Goal: Task Accomplishment & Management: Use online tool/utility

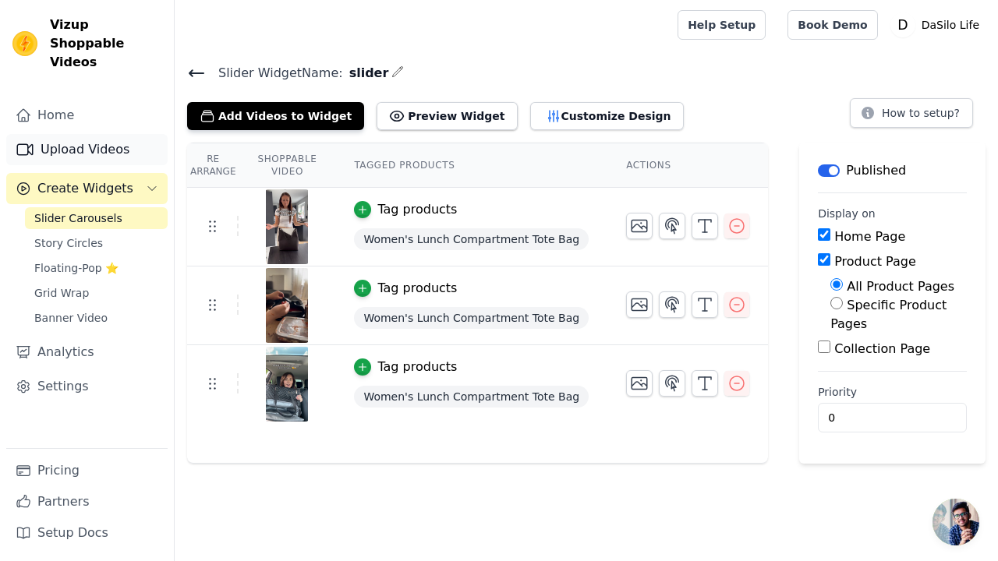
click at [82, 135] on link "Upload Videos" at bounding box center [86, 149] width 161 height 31
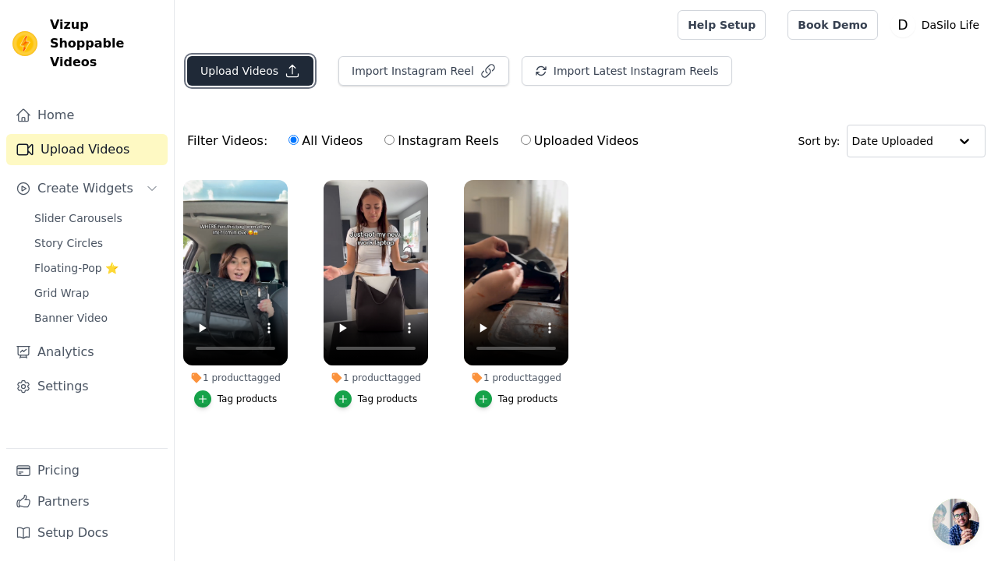
click at [243, 69] on button "Upload Videos" at bounding box center [250, 71] width 126 height 30
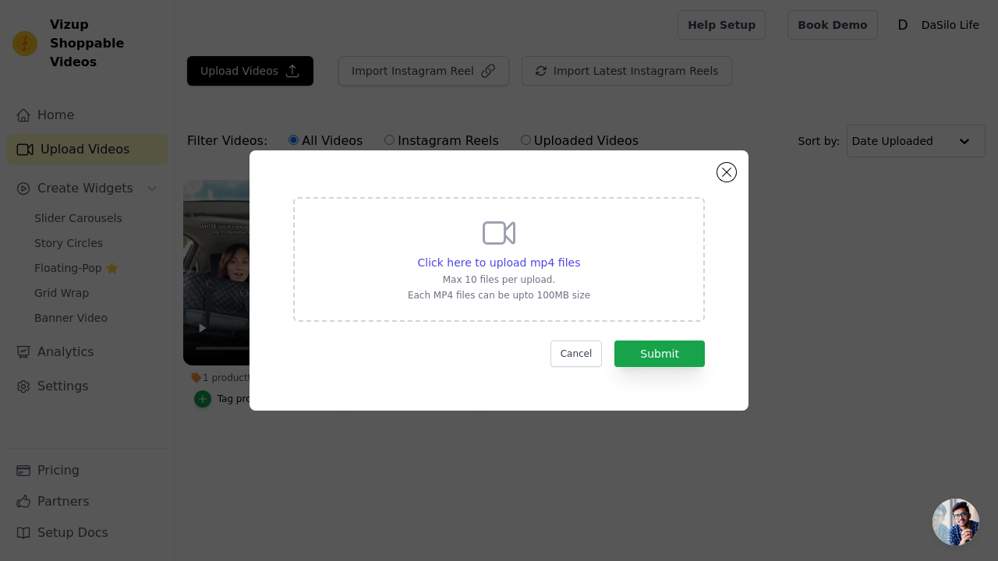
click at [478, 240] on div "Click here to upload mp4 files Max 10 files per upload. Each MP4 files can be u…" at bounding box center [499, 257] width 182 height 87
click at [579, 254] on input "Click here to upload mp4 files Max 10 files per upload. Each MP4 files can be u…" at bounding box center [579, 254] width 1 height 1
type input "C:\fakepath\This is your sign🩷🥹🫶🏽#love #reel #fashion #fashionista #style #styl…"
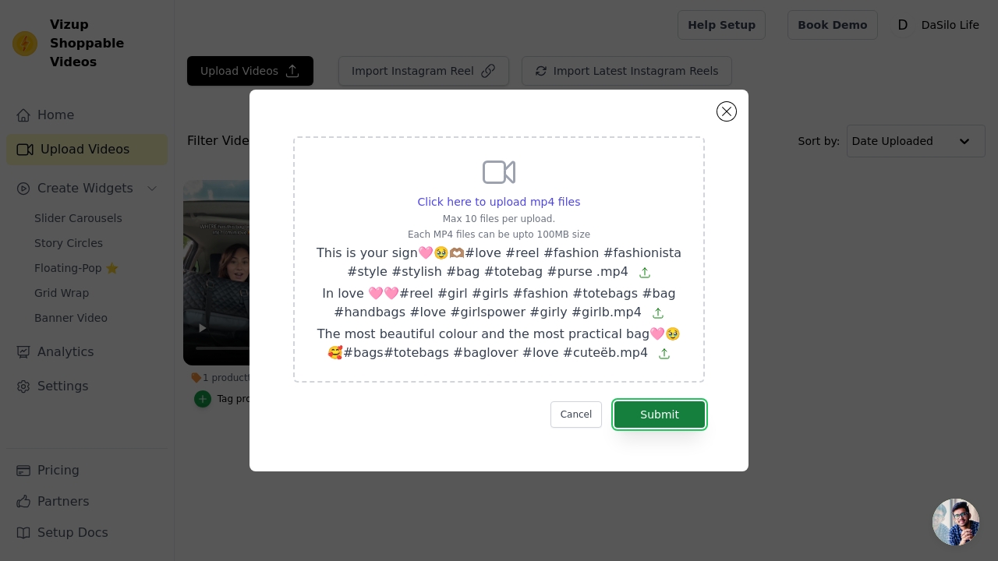
click at [678, 410] on button "Submit" at bounding box center [659, 415] width 90 height 27
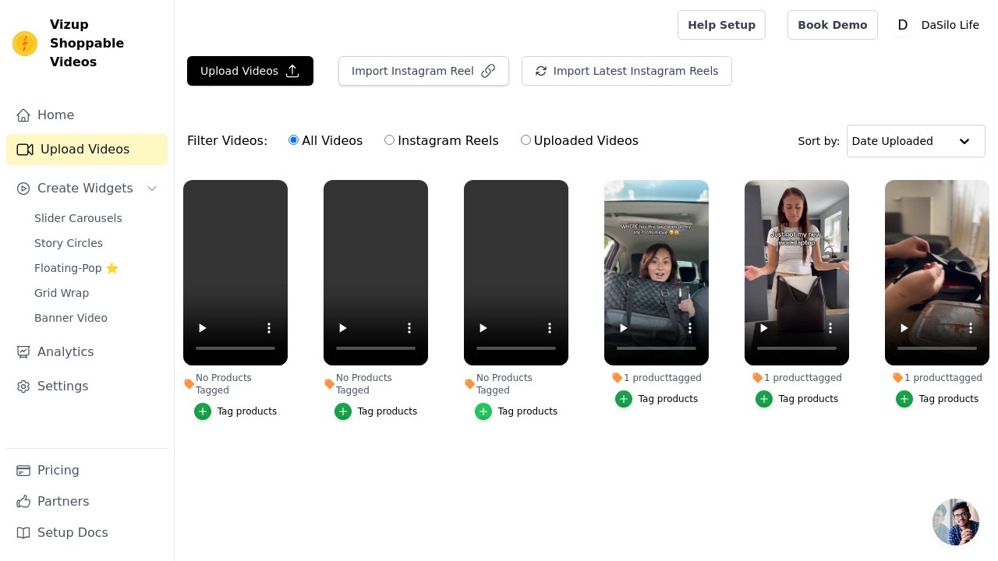
click at [486, 409] on icon "button" at bounding box center [483, 412] width 7 height 7
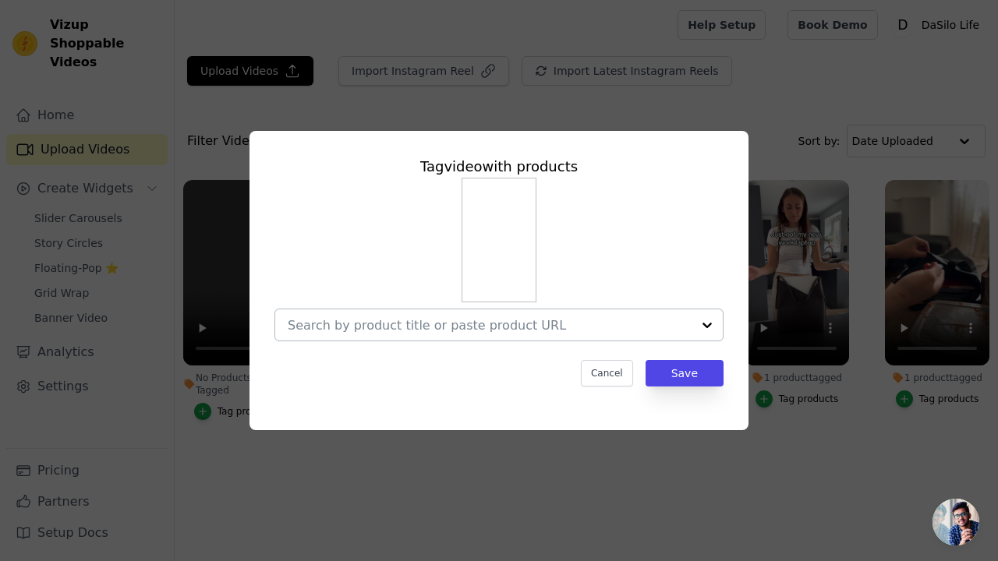
click at [548, 331] on input "No Products Tagged Tag video with products Cancel Save Tag products" at bounding box center [490, 325] width 404 height 15
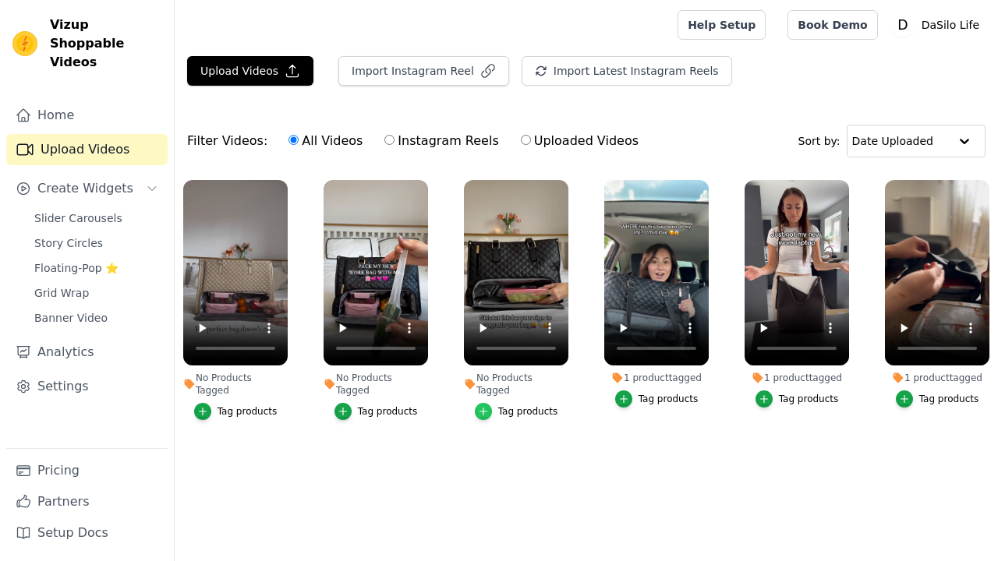
click at [486, 409] on icon "button" at bounding box center [483, 412] width 7 height 7
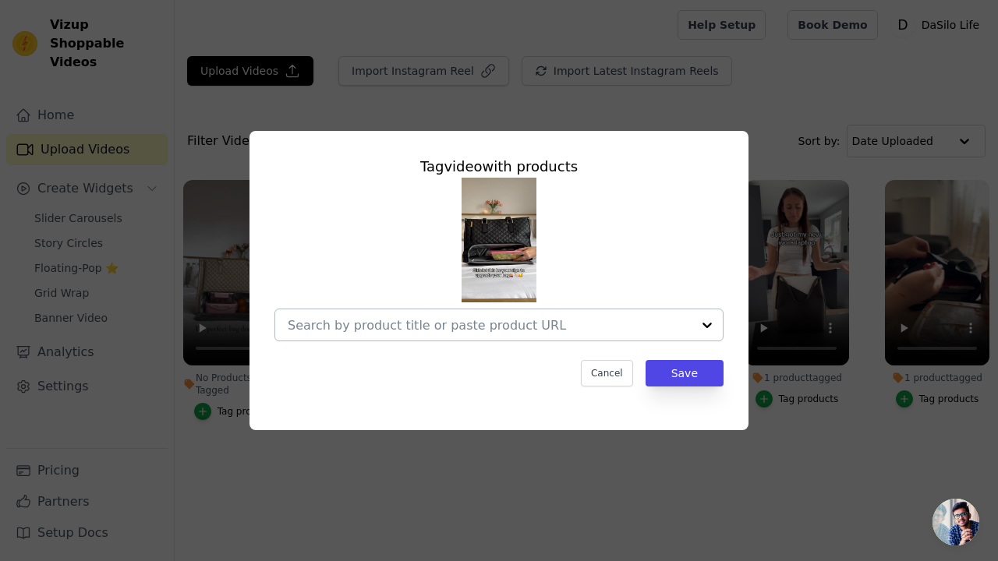
click at [588, 328] on input "No Products Tagged Tag video with products Cancel Save Tag products" at bounding box center [490, 325] width 404 height 15
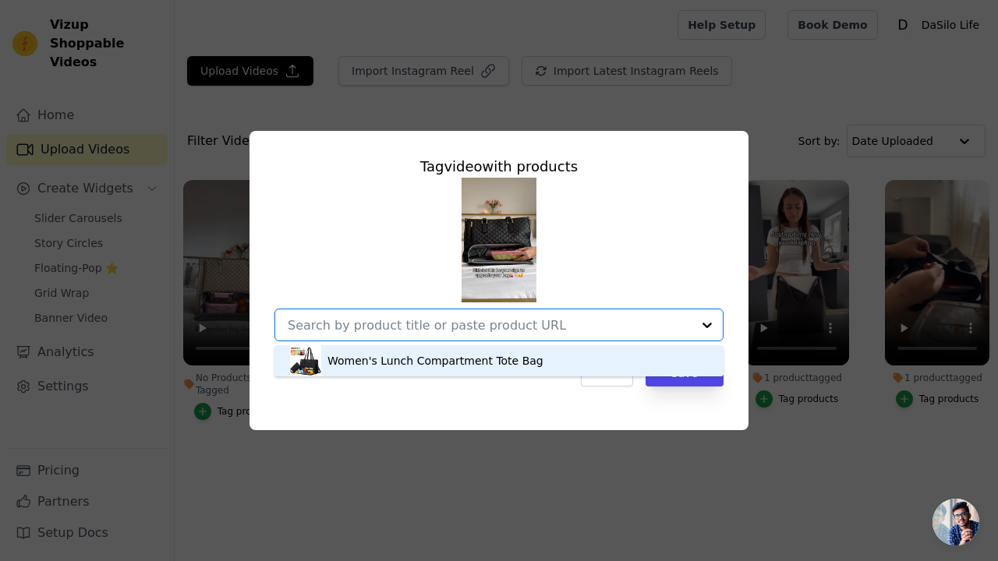
click at [534, 363] on div "Women's Lunch Compartment Tote Bag" at bounding box center [499, 360] width 418 height 31
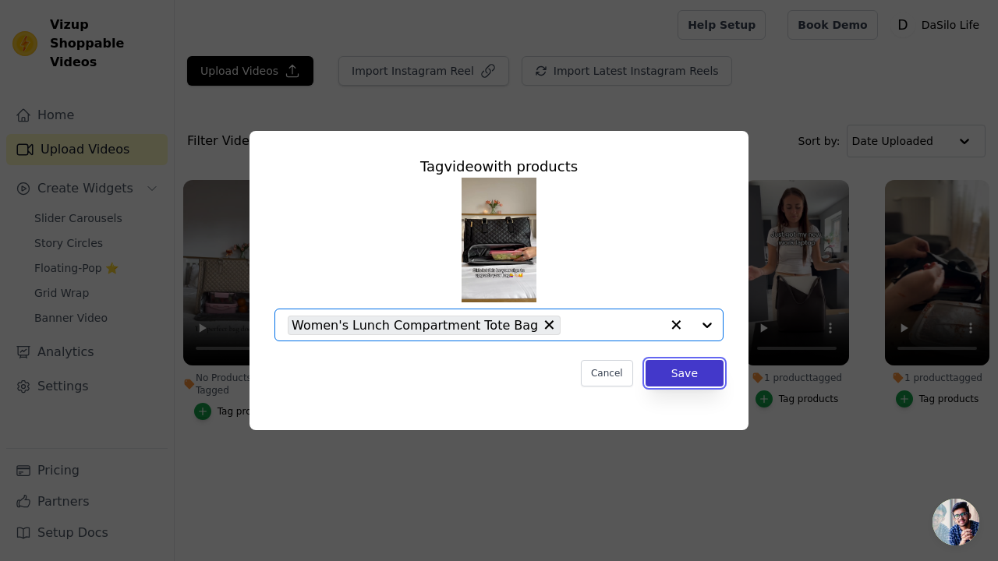
click at [664, 374] on button "Save" at bounding box center [685, 373] width 78 height 27
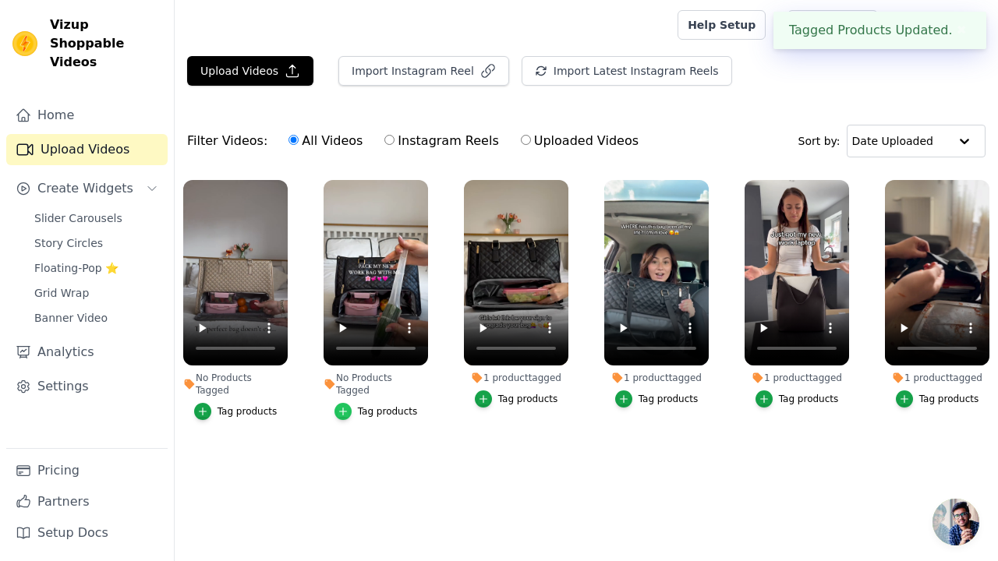
click at [346, 409] on icon "button" at bounding box center [342, 412] width 7 height 7
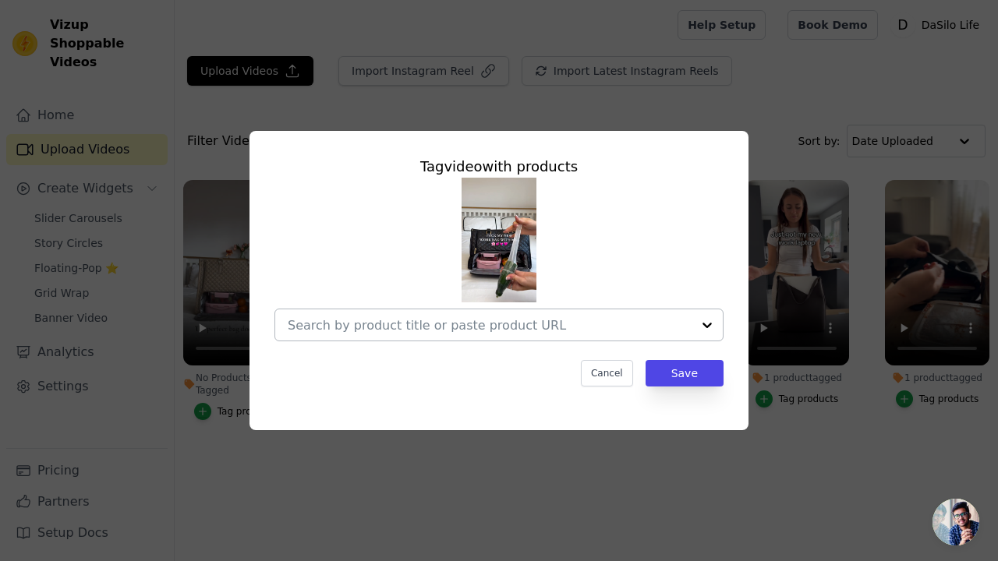
click at [506, 336] on div at bounding box center [490, 325] width 404 height 31
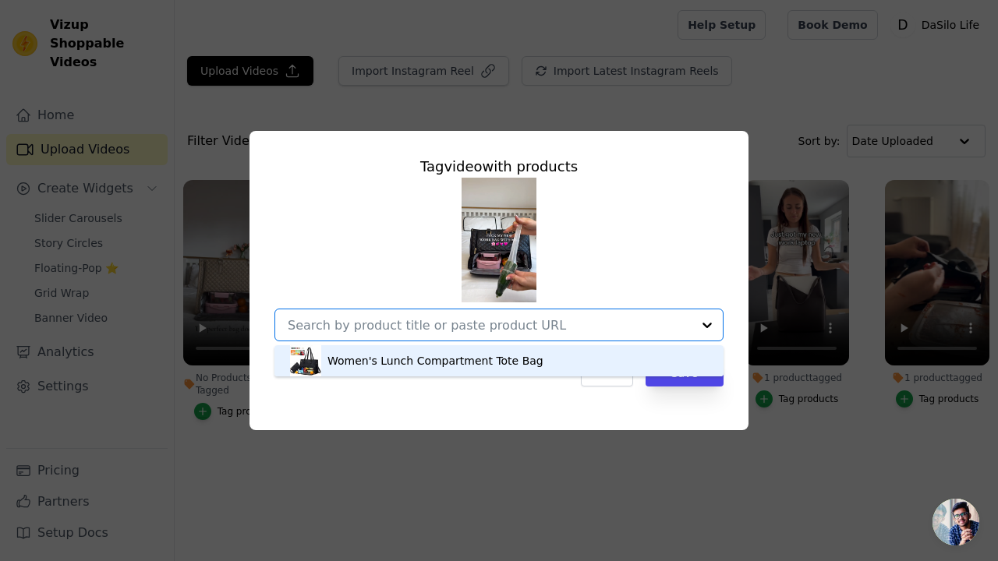
click at [458, 357] on div "Women's Lunch Compartment Tote Bag" at bounding box center [436, 361] width 216 height 16
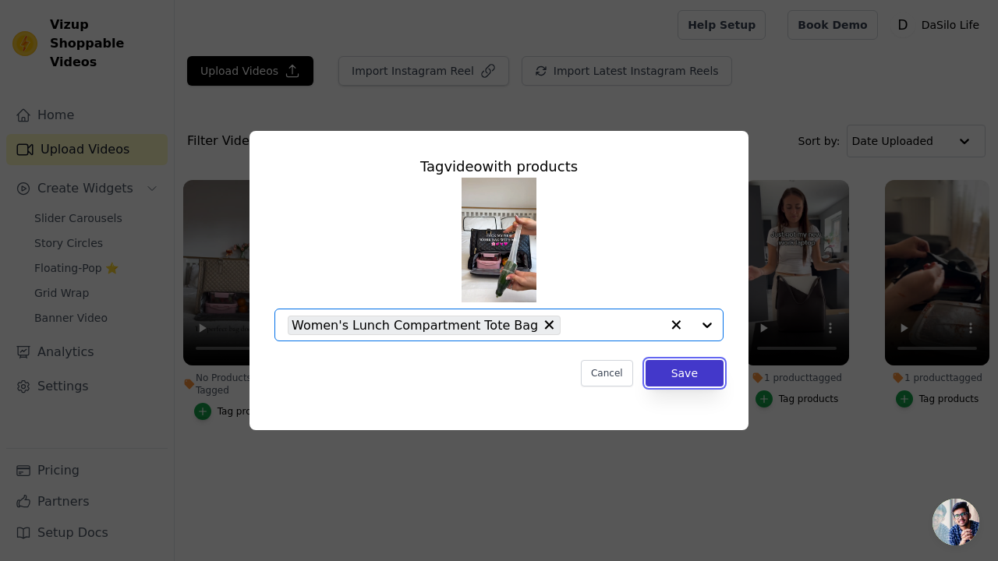
click at [693, 366] on button "Save" at bounding box center [685, 373] width 78 height 27
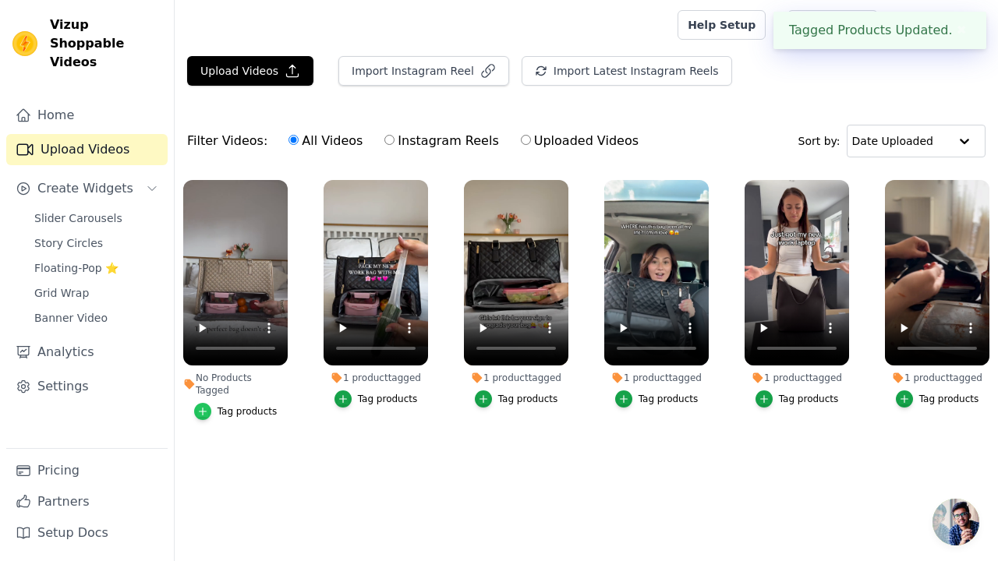
click at [211, 403] on div "button" at bounding box center [202, 411] width 17 height 17
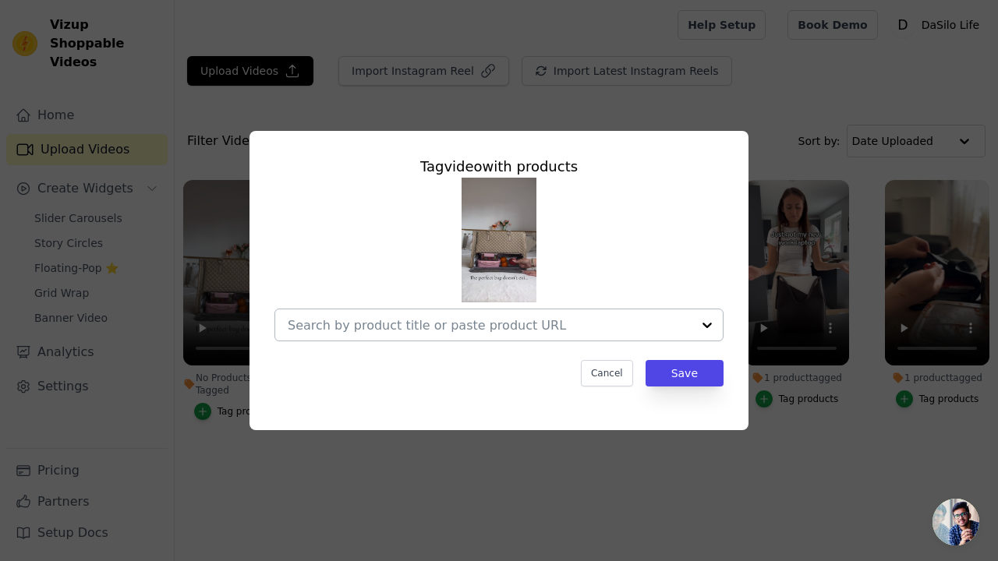
click at [424, 324] on input "No Products Tagged Tag video with products Cancel Save Tag products" at bounding box center [490, 325] width 404 height 15
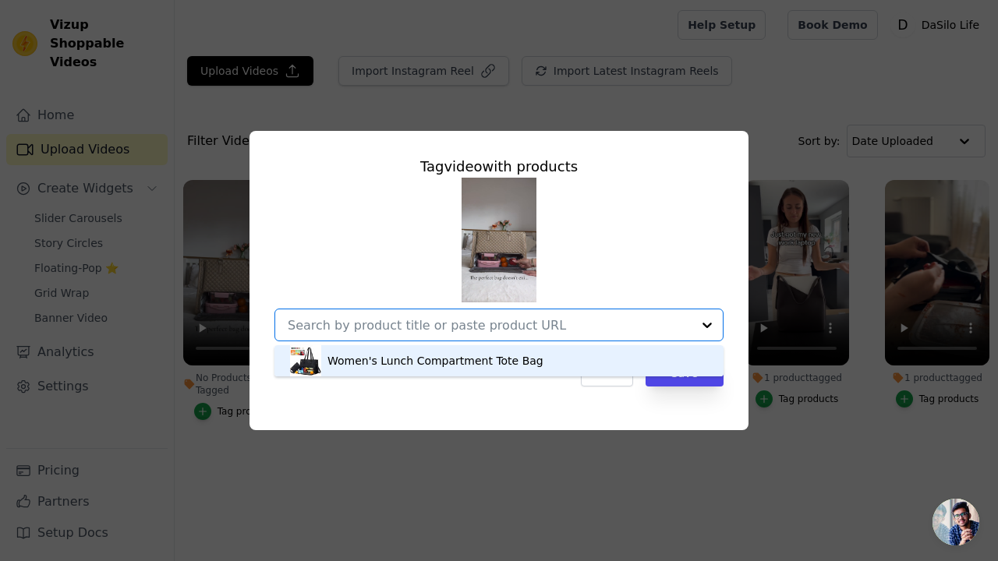
click at [395, 349] on div "Women's Lunch Compartment Tote Bag" at bounding box center [499, 360] width 418 height 31
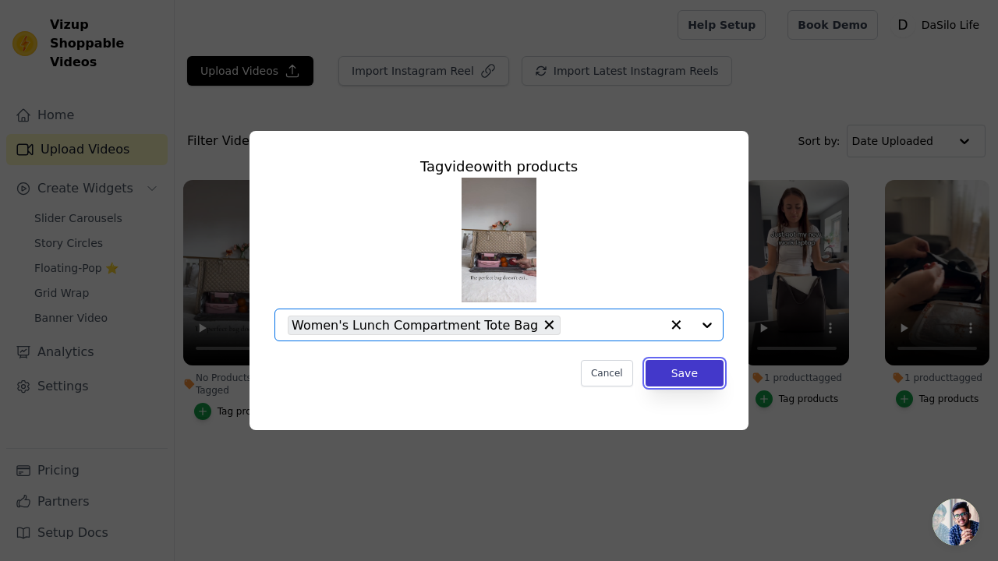
click at [689, 369] on button "Save" at bounding box center [685, 373] width 78 height 27
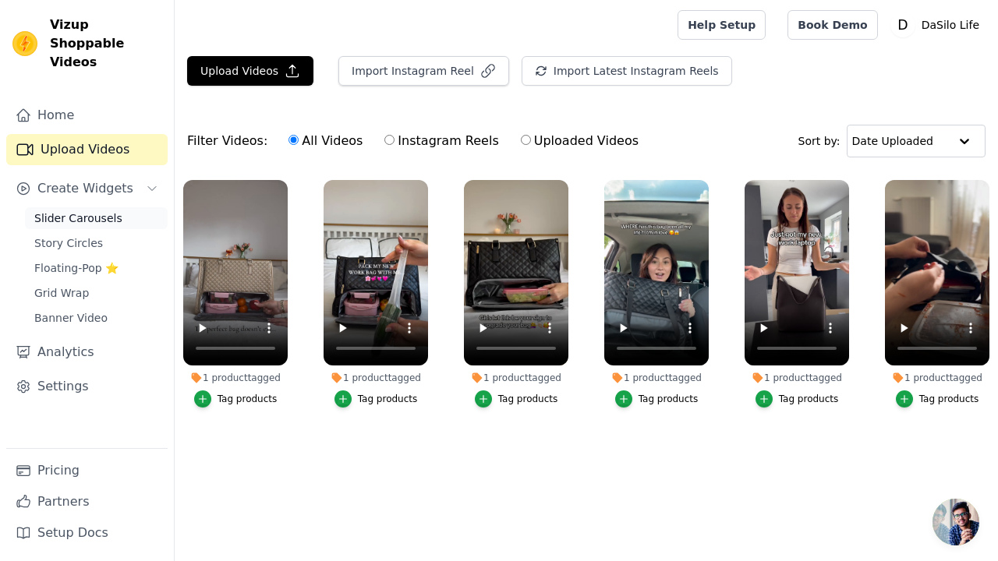
click at [87, 211] on span "Slider Carousels" at bounding box center [78, 219] width 88 height 16
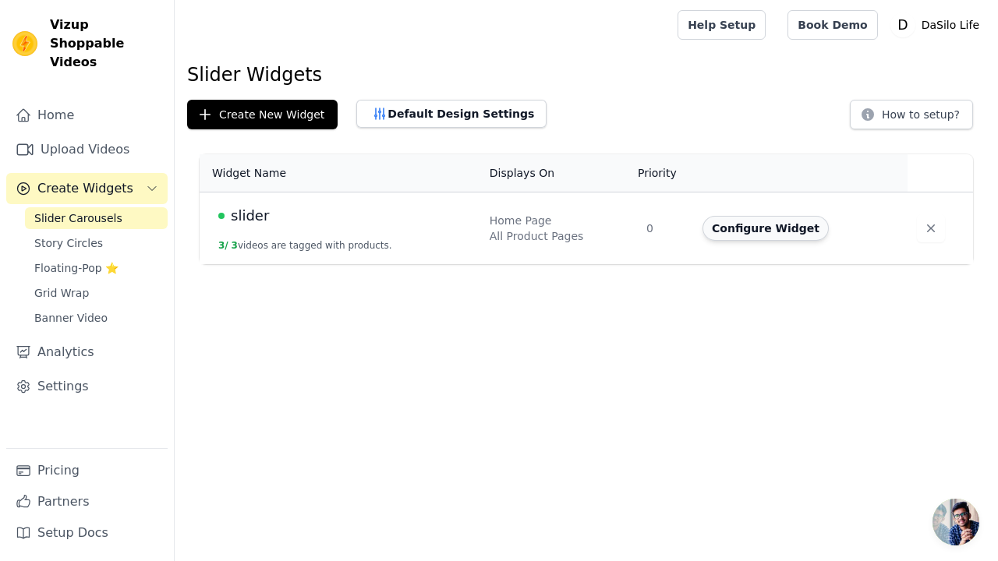
click at [748, 221] on button "Configure Widget" at bounding box center [766, 228] width 126 height 25
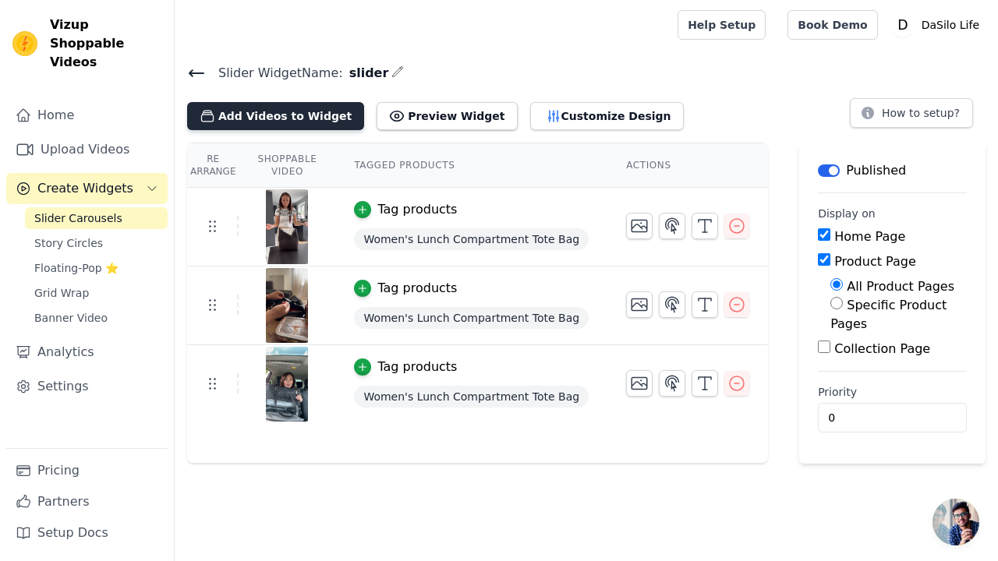
click at [278, 108] on button "Add Videos to Widget" at bounding box center [275, 116] width 177 height 28
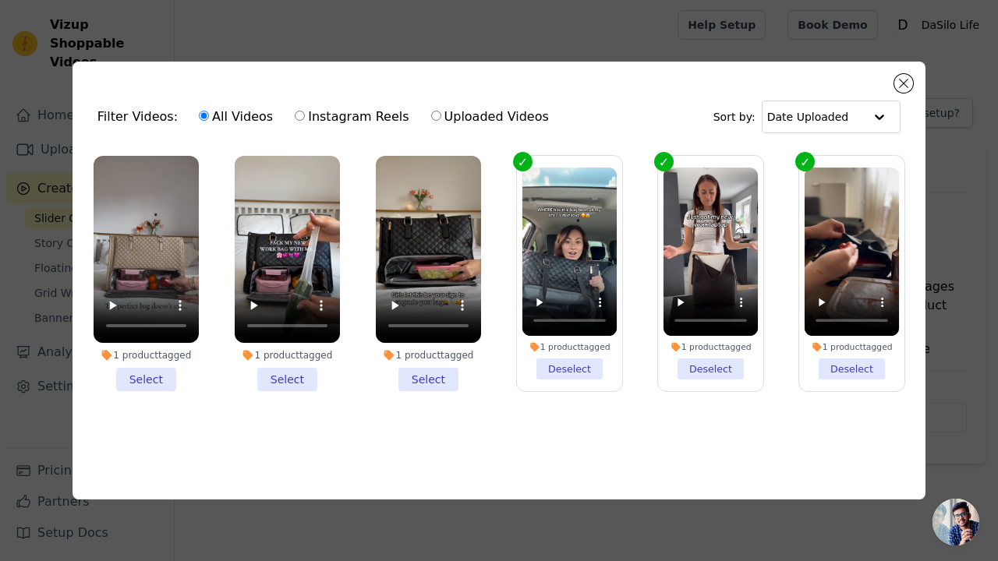
click at [438, 378] on li "1 product tagged Select" at bounding box center [428, 273] width 105 height 235
click at [0, 0] on input "1 product tagged Select" at bounding box center [0, 0] width 0 height 0
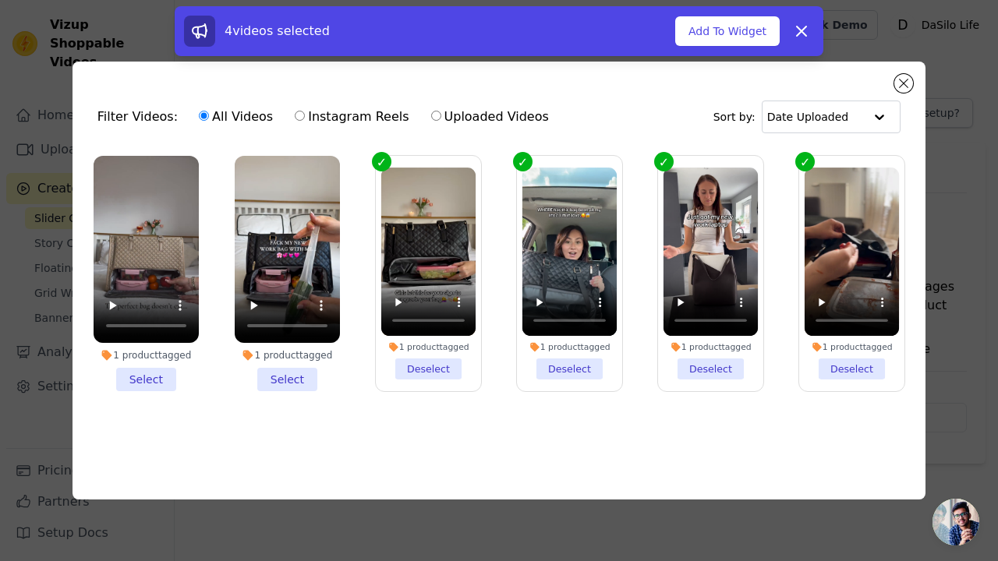
click at [290, 383] on li "1 product tagged Select" at bounding box center [287, 273] width 105 height 235
click at [0, 0] on input "1 product tagged Select" at bounding box center [0, 0] width 0 height 0
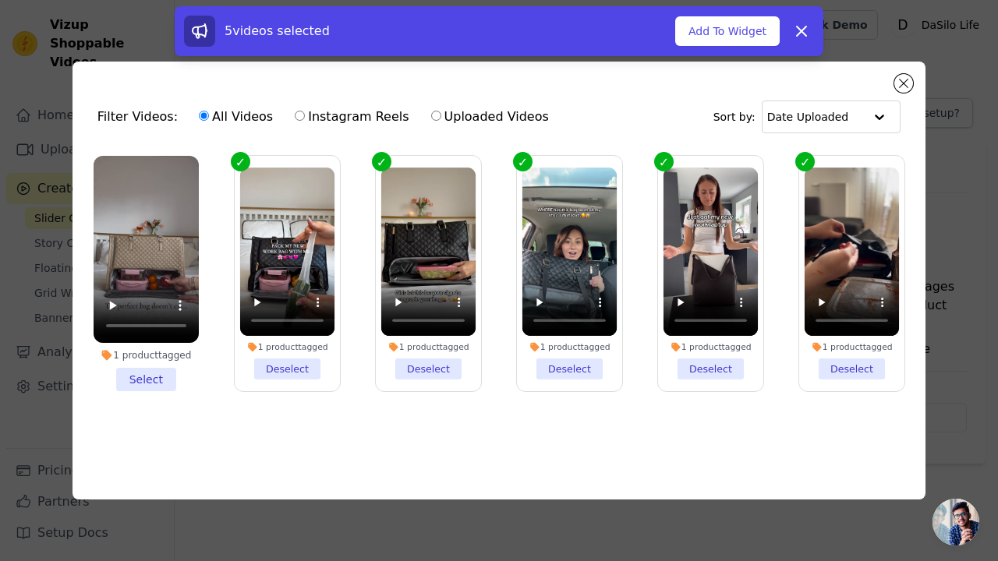
click at [156, 383] on li "1 product tagged Select" at bounding box center [146, 273] width 105 height 235
click at [0, 0] on input "1 product tagged Select" at bounding box center [0, 0] width 0 height 0
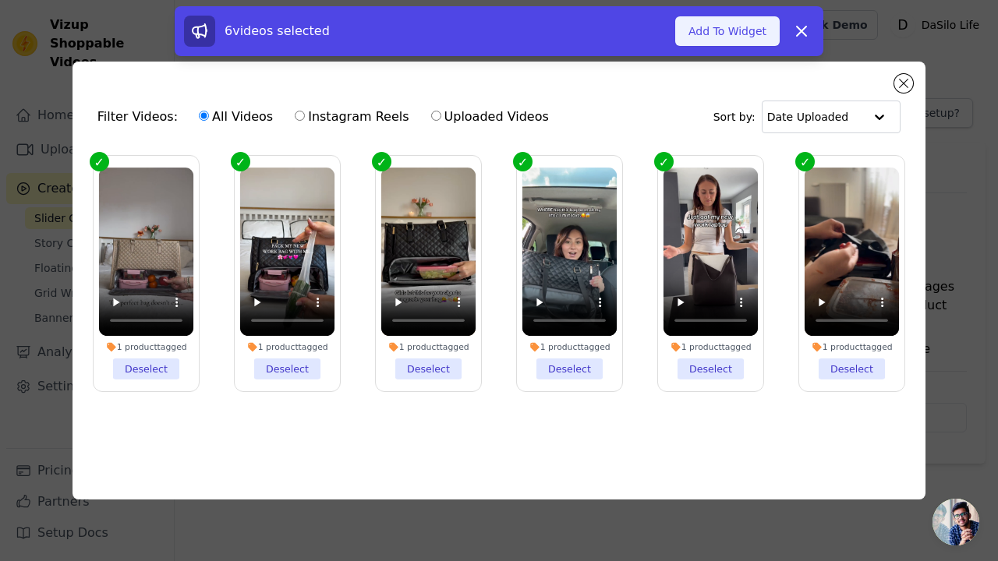
click at [755, 28] on button "Add To Widget" at bounding box center [727, 31] width 104 height 30
